Goal: Task Accomplishment & Management: Use online tool/utility

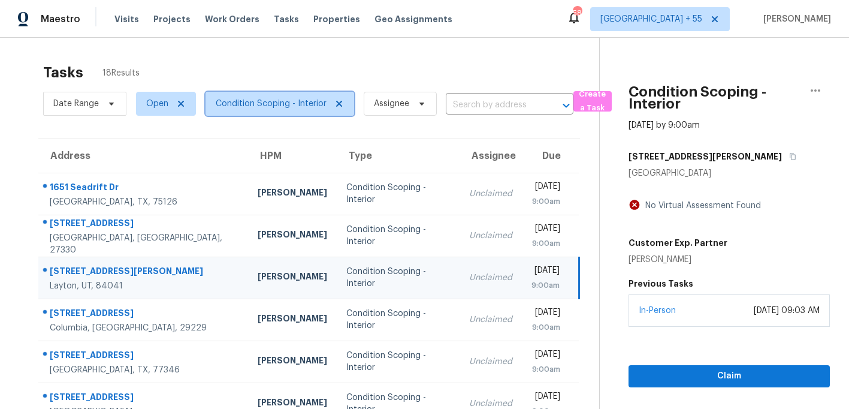
click at [308, 105] on span "Condition Scoping - Interior" at bounding box center [271, 104] width 111 height 12
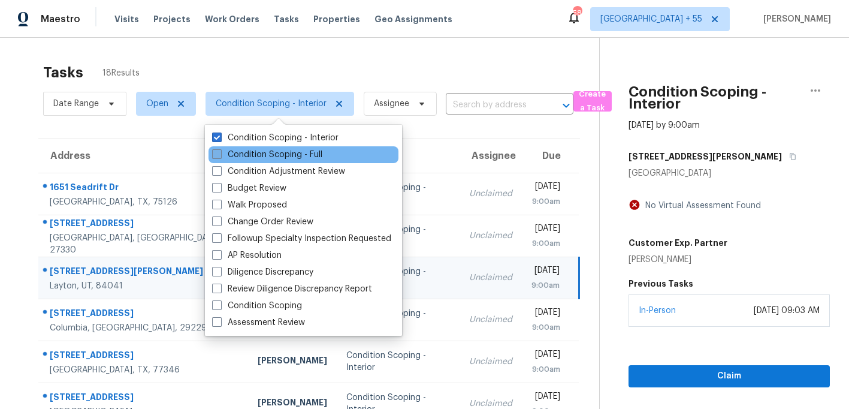
click at [269, 156] on label "Condition Scoping - Full" at bounding box center [267, 155] width 110 height 12
click at [220, 156] on input "Condition Scoping - Full" at bounding box center [216, 153] width 8 height 8
checkbox input "true"
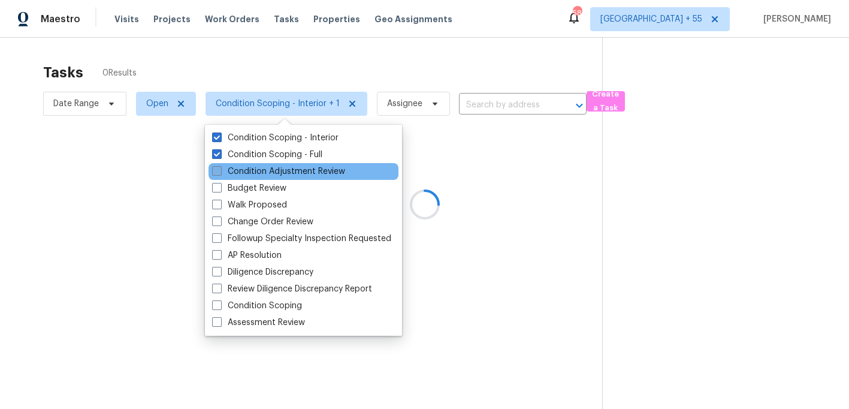
click at [269, 172] on label "Condition Adjustment Review" at bounding box center [278, 171] width 133 height 12
click at [220, 172] on input "Condition Adjustment Review" at bounding box center [216, 169] width 8 height 8
checkbox input "true"
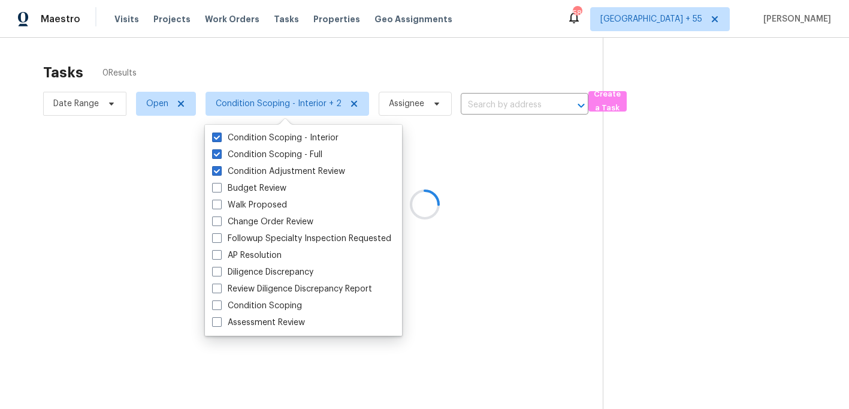
click at [307, 70] on div at bounding box center [424, 204] width 849 height 409
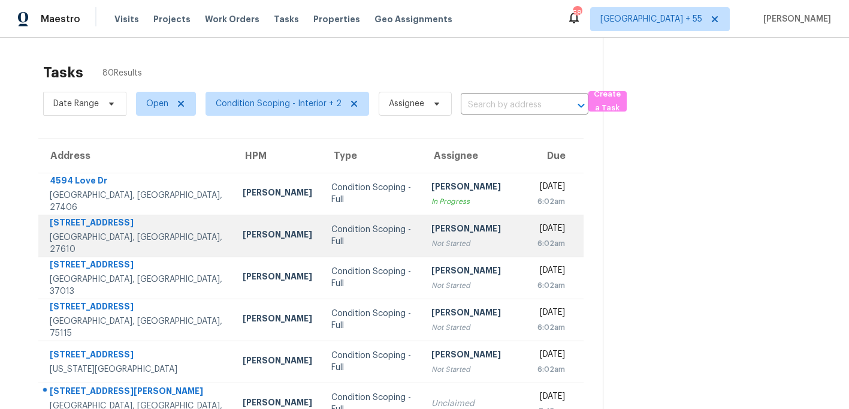
scroll to position [215, 0]
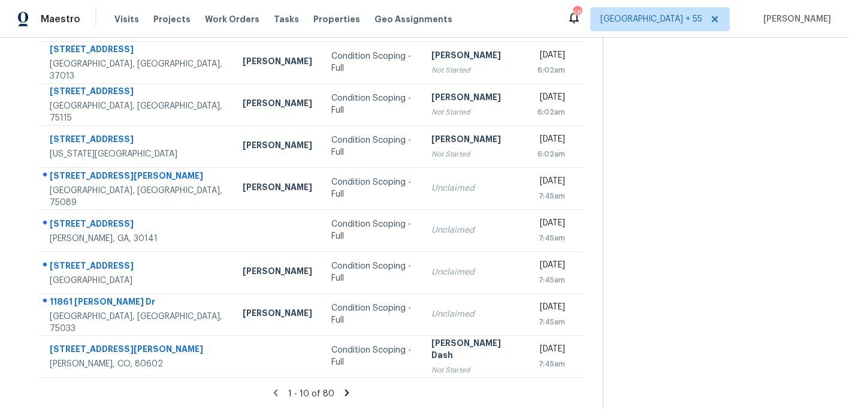
click at [345, 389] on icon at bounding box center [347, 392] width 11 height 11
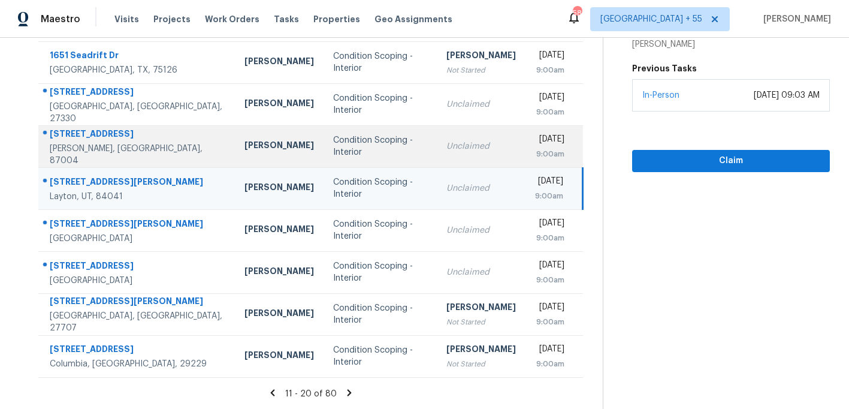
scroll to position [0, 0]
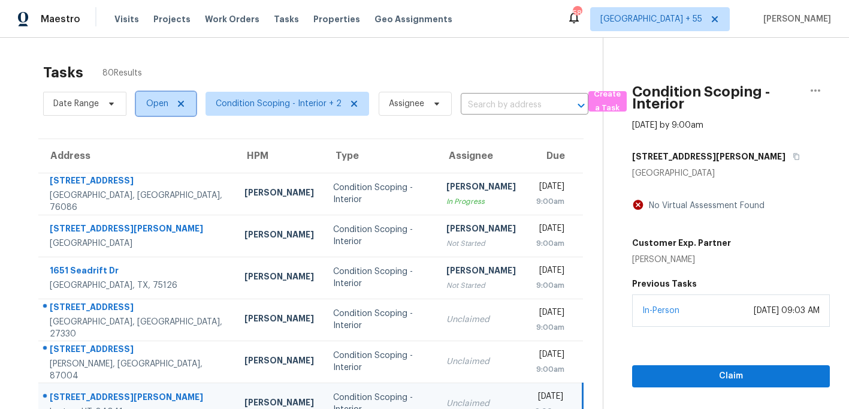
click at [189, 100] on span "Open" at bounding box center [166, 104] width 60 height 24
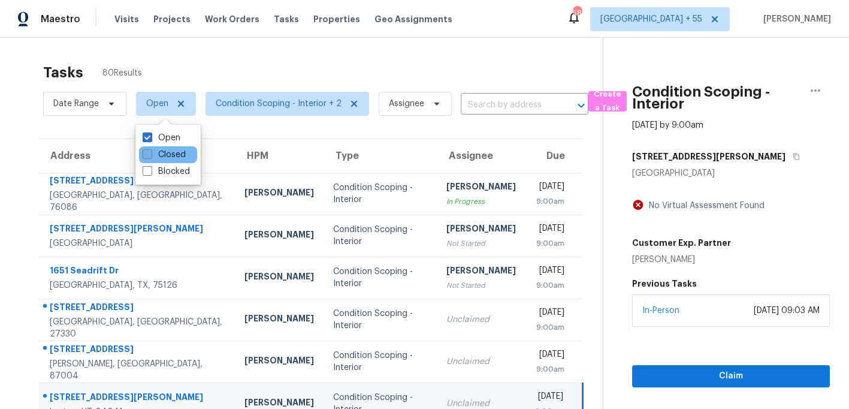
click at [171, 149] on label "Closed" at bounding box center [164, 155] width 43 height 12
click at [150, 149] on input "Closed" at bounding box center [147, 153] width 8 height 8
checkbox input "true"
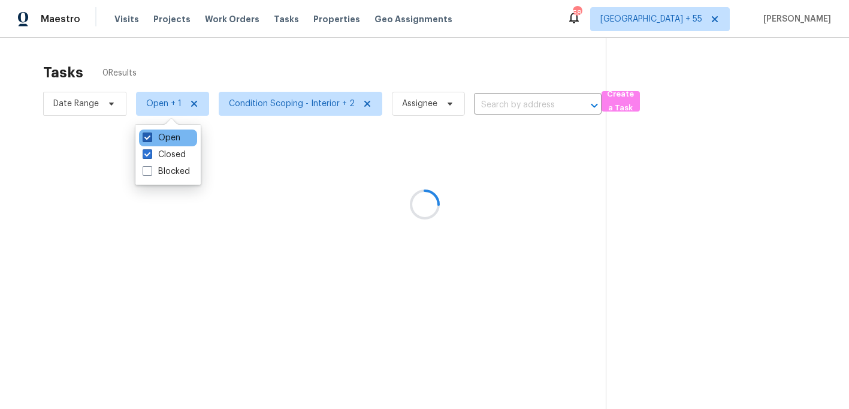
click at [170, 137] on label "Open" at bounding box center [162, 138] width 38 height 12
click at [150, 137] on input "Open" at bounding box center [147, 136] width 8 height 8
checkbox input "false"
click at [210, 61] on div at bounding box center [424, 204] width 849 height 409
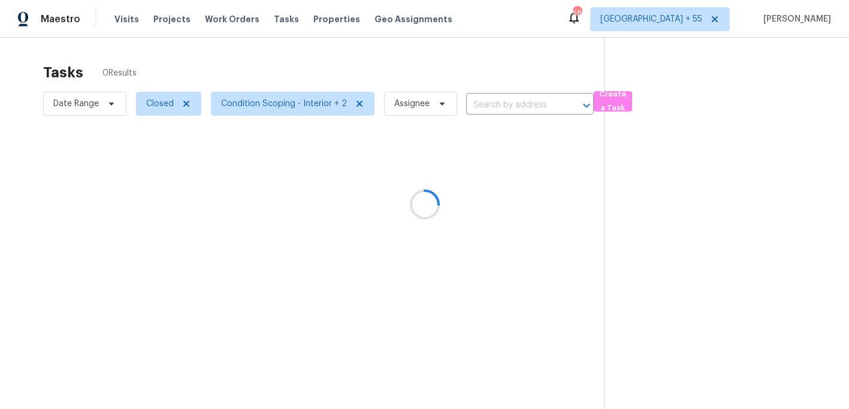
click at [188, 104] on div at bounding box center [424, 204] width 849 height 409
click at [185, 104] on div at bounding box center [424, 204] width 849 height 409
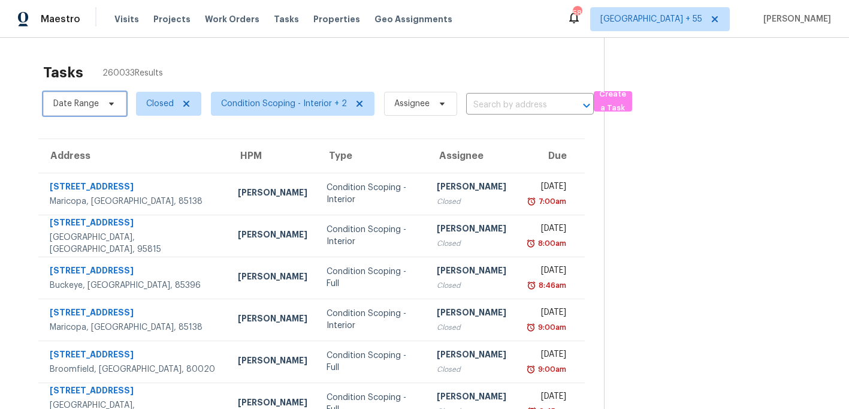
click at [95, 100] on span "Date Range" at bounding box center [76, 104] width 46 height 12
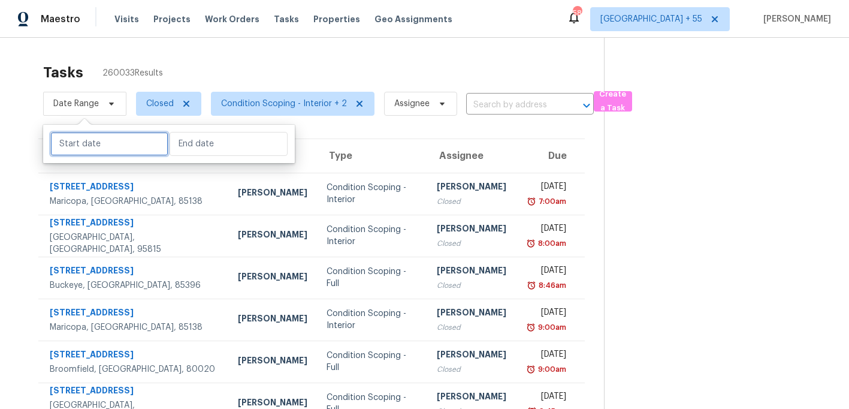
click at [104, 150] on input "text" at bounding box center [109, 144] width 118 height 24
select select "9"
select select "2025"
select select "10"
select select "2025"
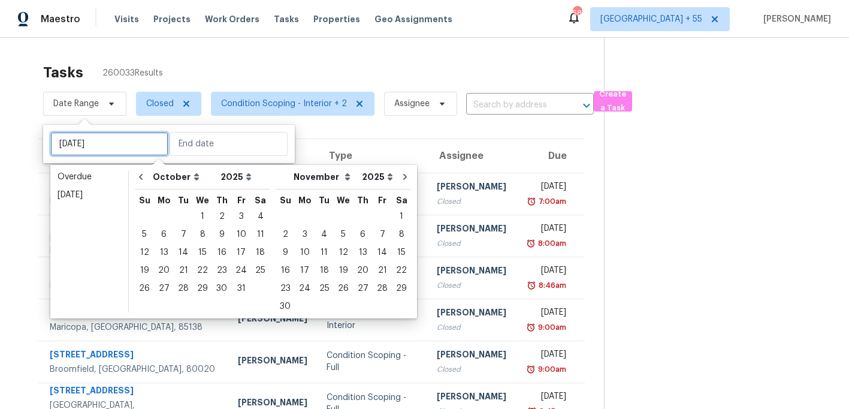
type input "[DATE]"
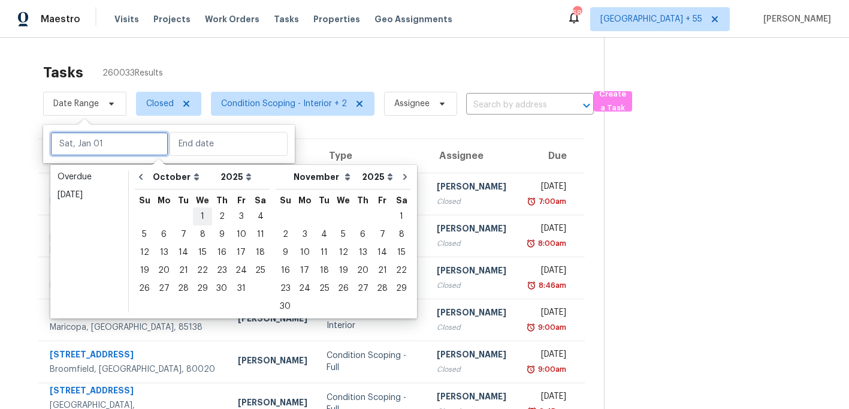
type input "[DATE]"
click at [162, 233] on div "6" at bounding box center [164, 234] width 20 height 17
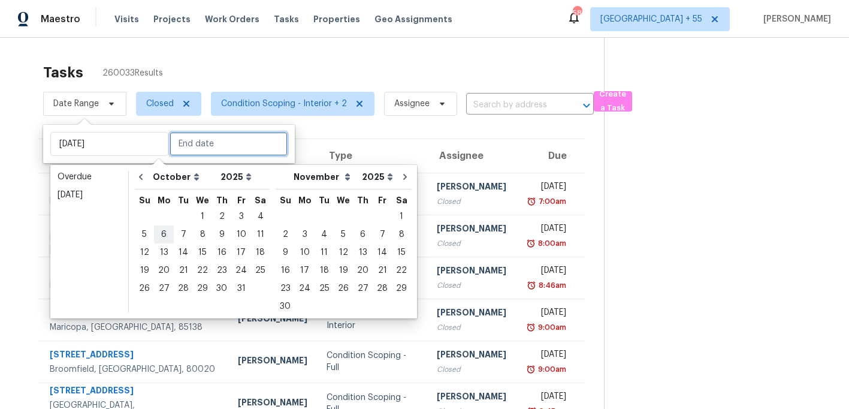
type input "[DATE]"
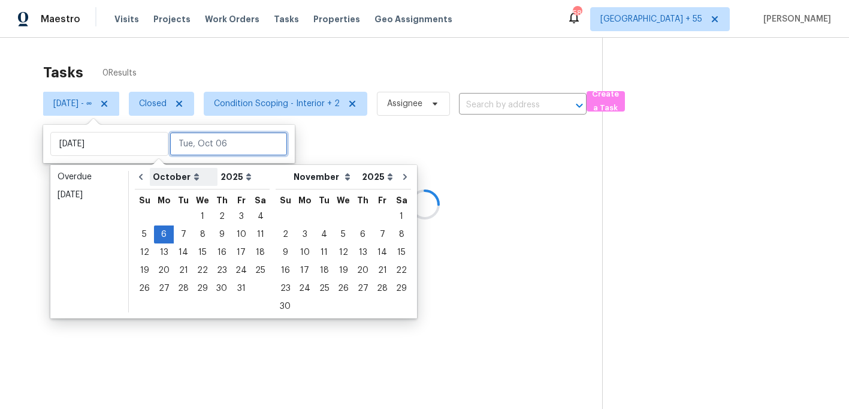
type input "[DATE]"
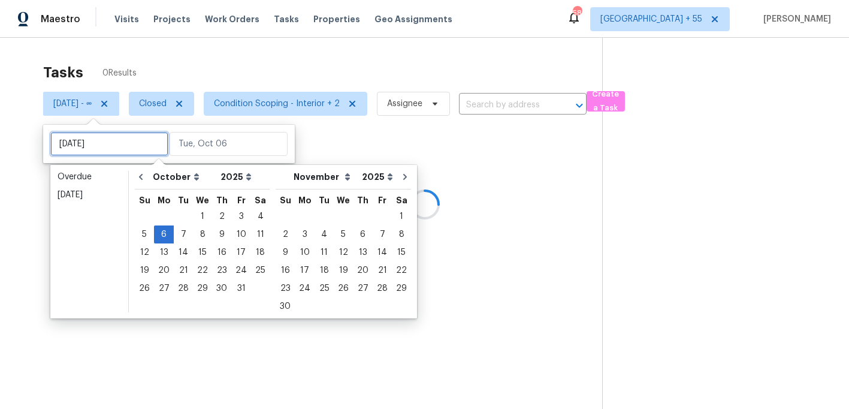
type input "[DATE]"
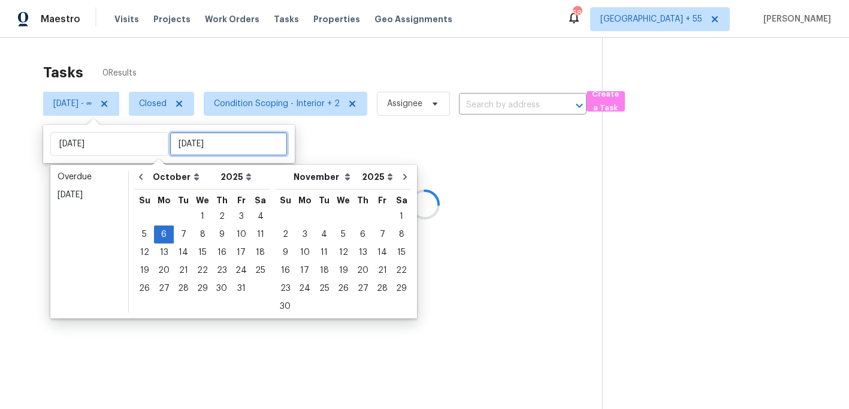
type input "[DATE]"
click at [160, 229] on div "6" at bounding box center [164, 234] width 20 height 17
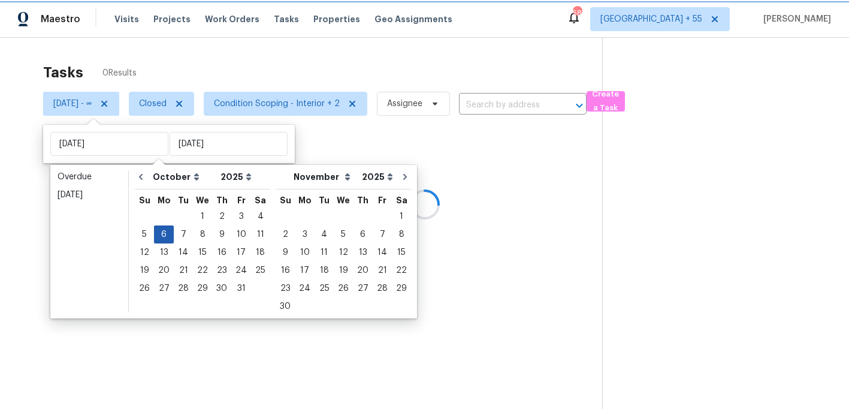
type input "[DATE]"
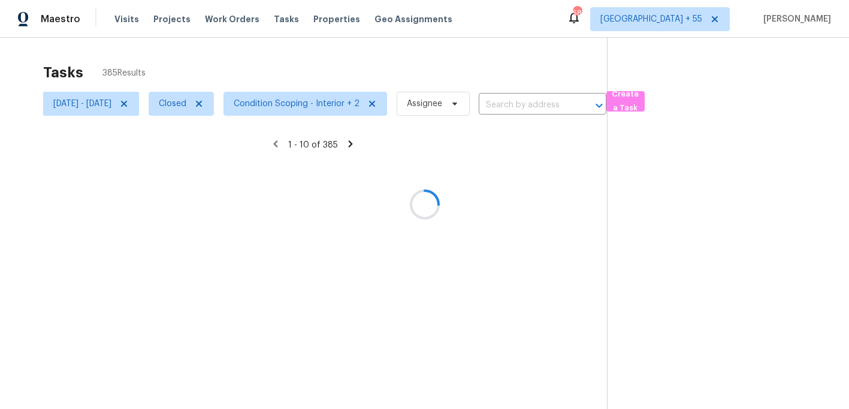
click at [330, 152] on div at bounding box center [424, 204] width 849 height 409
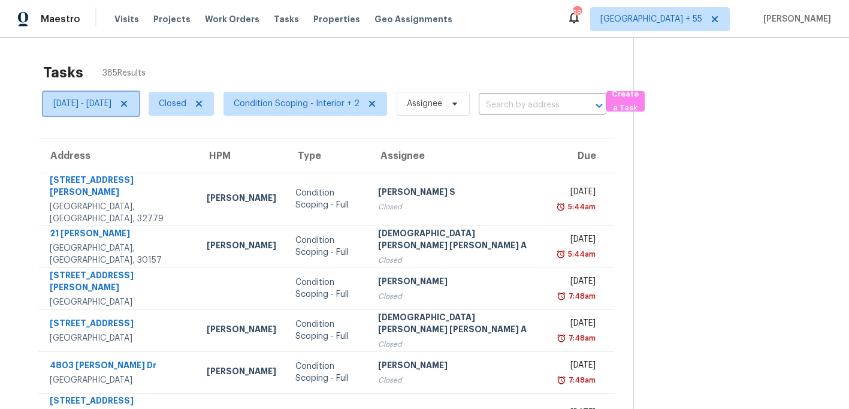
click at [111, 105] on span "[DATE] - [DATE]" at bounding box center [82, 104] width 58 height 12
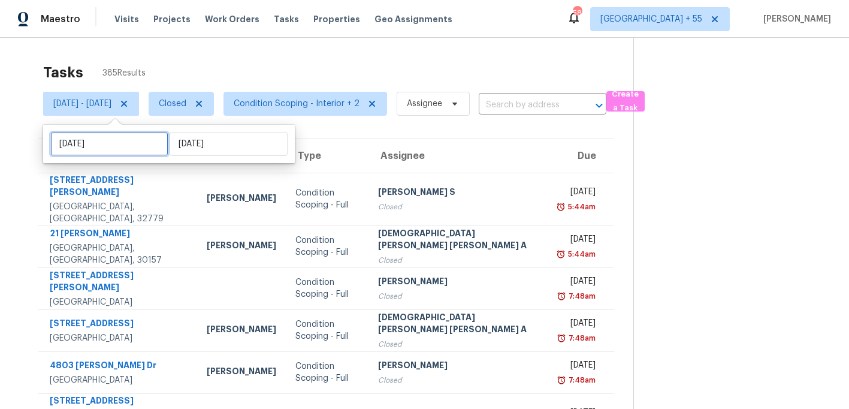
click at [127, 147] on input "[DATE]" at bounding box center [109, 144] width 118 height 24
select select "9"
select select "2025"
select select "10"
select select "2025"
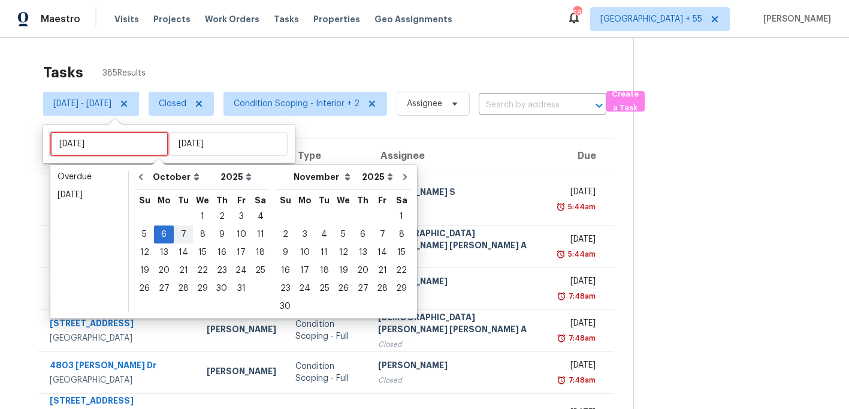
type input "[DATE]"
click at [183, 232] on div "7" at bounding box center [183, 234] width 19 height 17
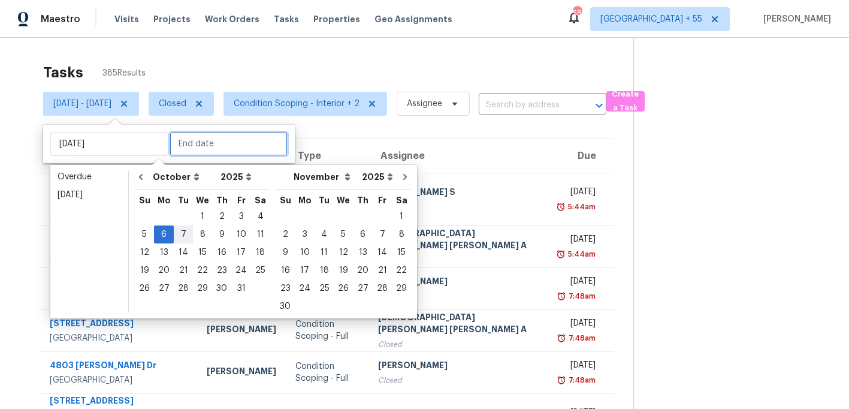
type input "[DATE]"
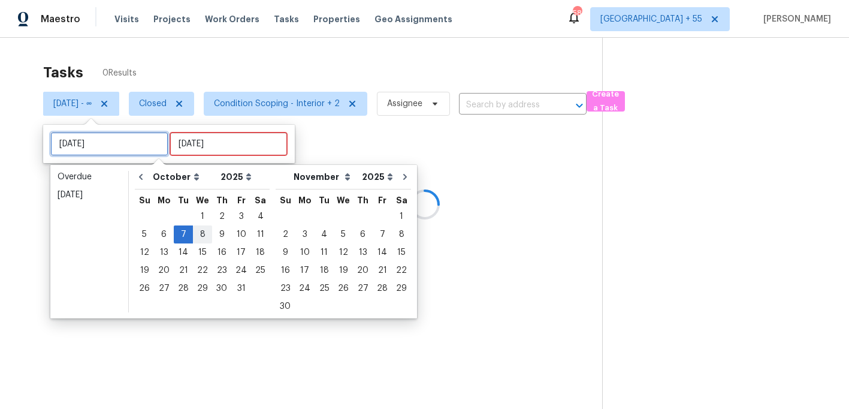
type input "[DATE]"
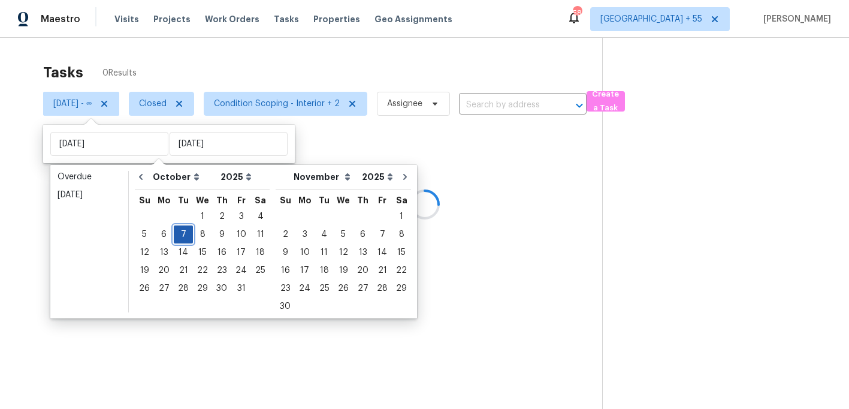
click at [184, 233] on div "7" at bounding box center [183, 234] width 19 height 17
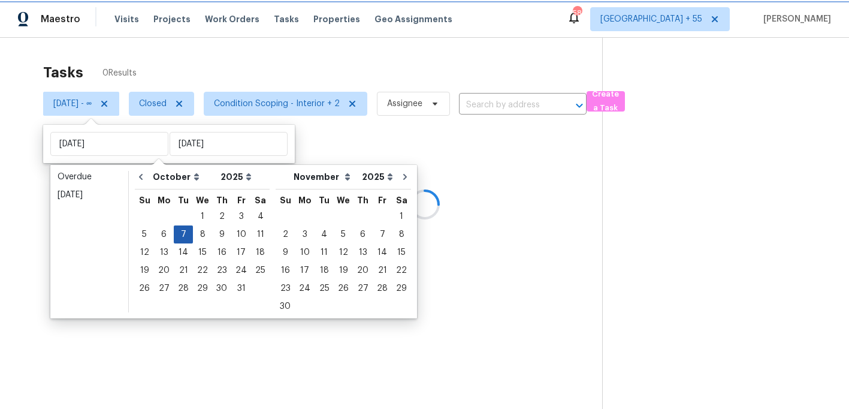
type input "[DATE]"
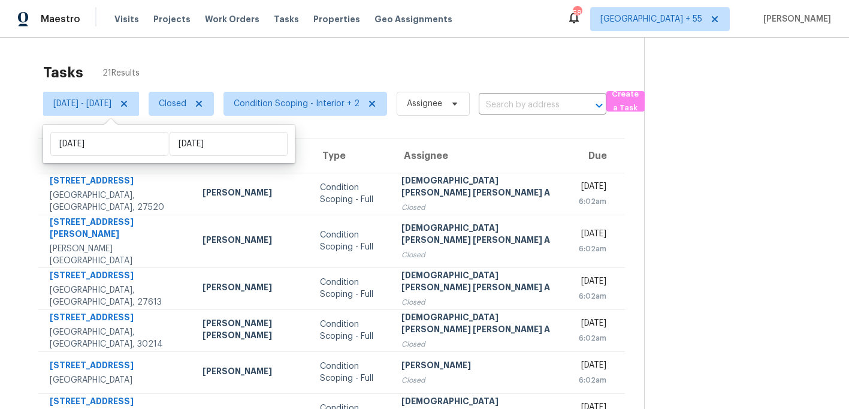
click at [227, 58] on div "Tasks 21 Results" at bounding box center [343, 72] width 601 height 31
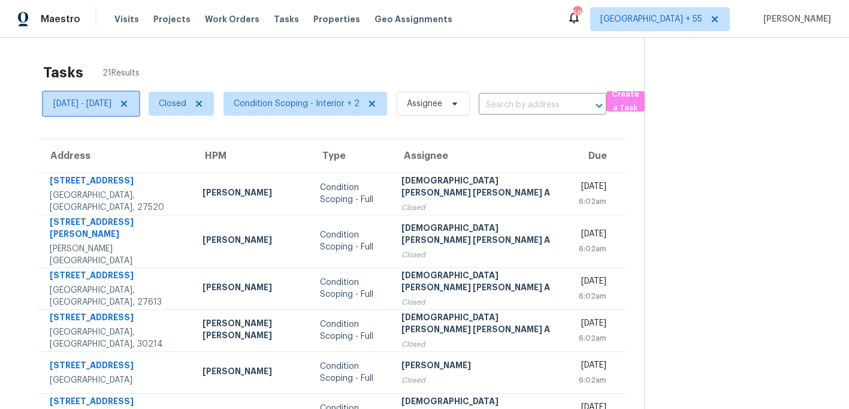
click at [111, 106] on span "[DATE] - [DATE]" at bounding box center [82, 104] width 58 height 12
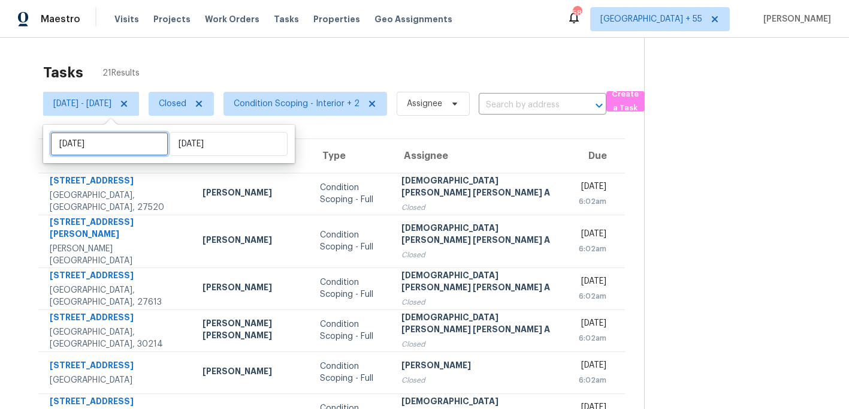
click at [97, 141] on input "[DATE]" at bounding box center [109, 144] width 118 height 24
select select "9"
select select "2025"
select select "10"
select select "2025"
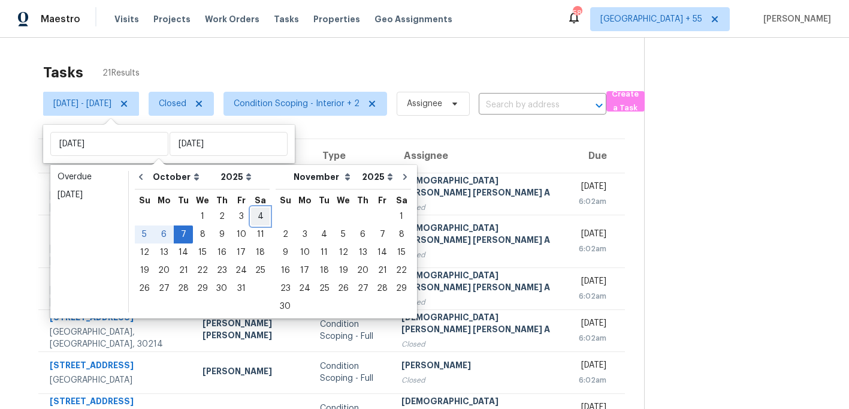
click at [255, 214] on div "4" at bounding box center [260, 216] width 19 height 17
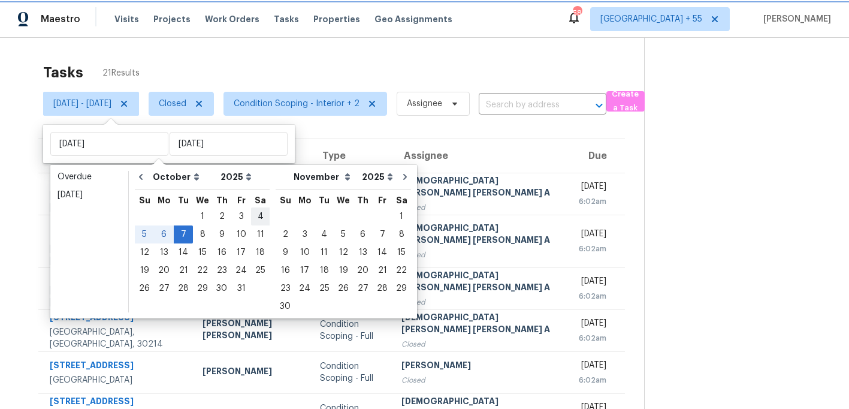
type input "[DATE]"
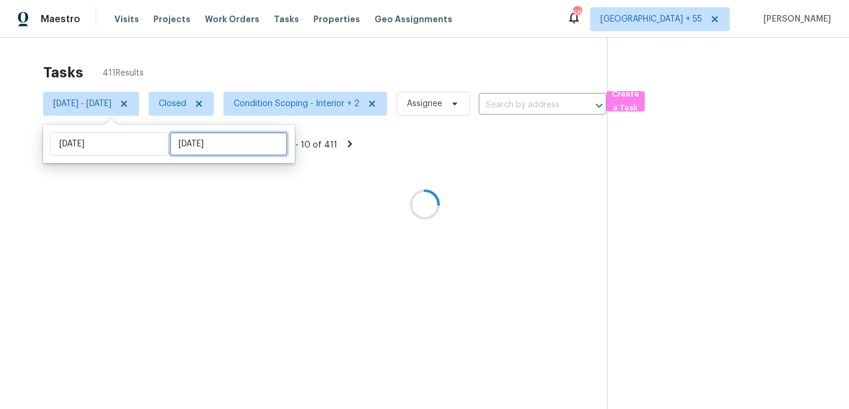
select select "9"
select select "2025"
select select "10"
select select "2025"
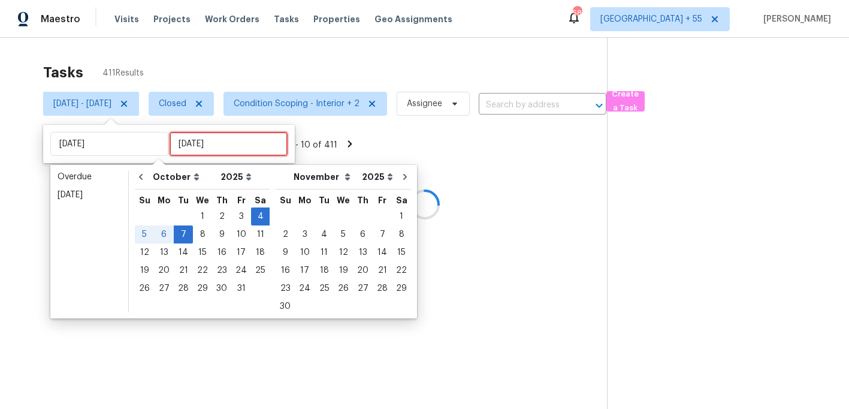
click at [205, 139] on input "[DATE]" at bounding box center [229, 144] width 118 height 24
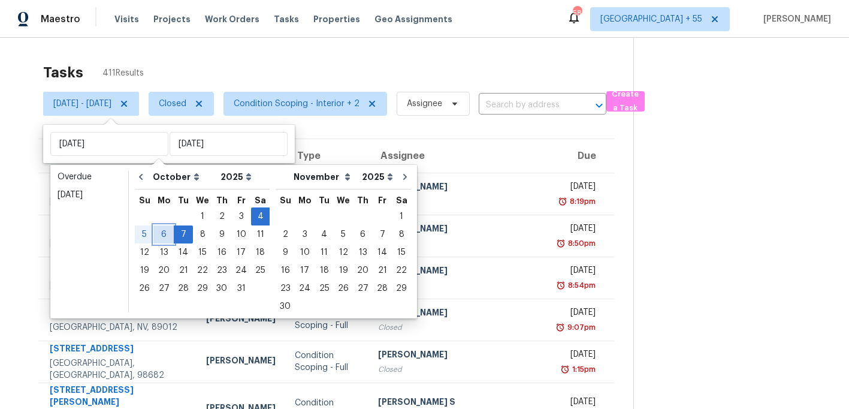
click at [161, 234] on div "6" at bounding box center [164, 234] width 20 height 17
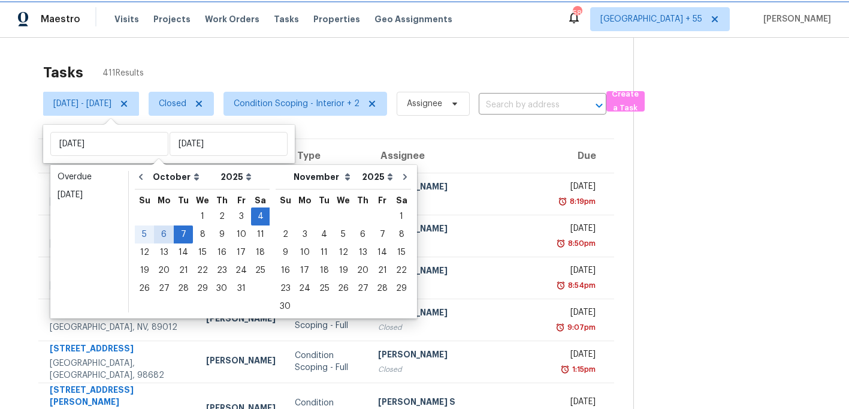
type input "[DATE]"
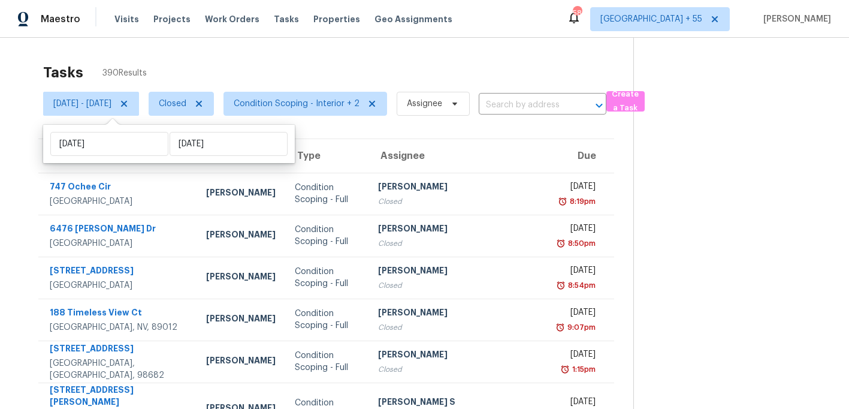
click at [225, 83] on div "Tasks 390 Results" at bounding box center [338, 72] width 590 height 31
